Goal: Task Accomplishment & Management: Use online tool/utility

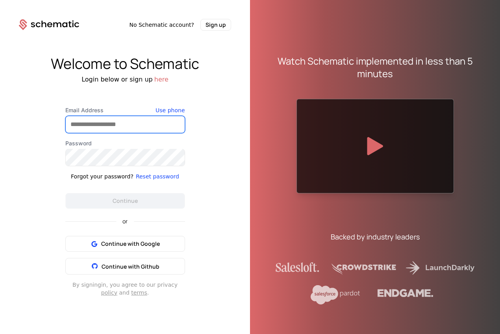
click at [114, 129] on input "Email Address" at bounding box center [125, 124] width 119 height 17
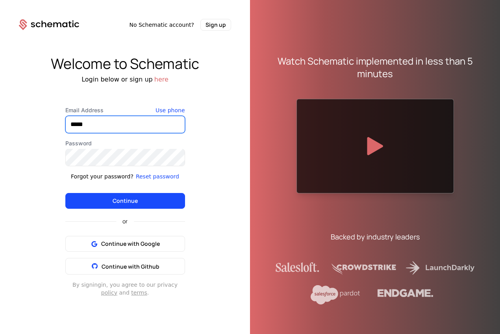
type input "**********"
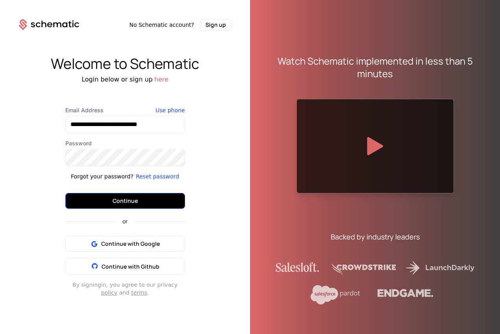
click at [135, 203] on button "Continue" at bounding box center [125, 201] width 120 height 16
